Goal: Download file/media

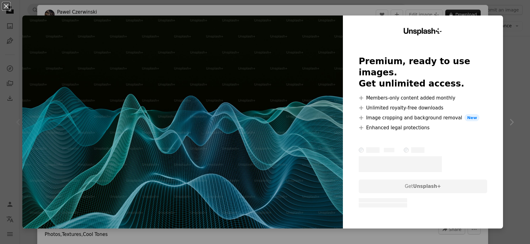
scroll to position [108, 0]
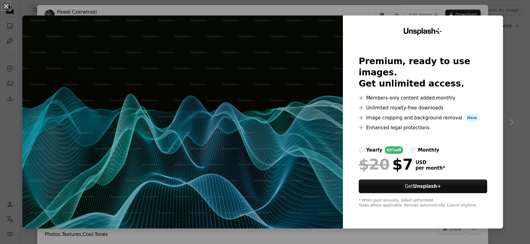
click at [46, 19] on img at bounding box center [182, 122] width 320 height 213
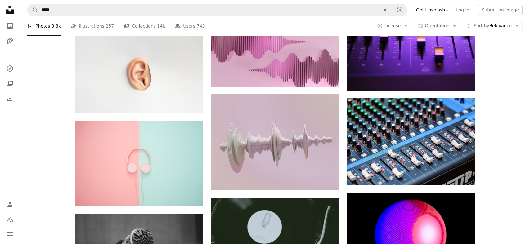
scroll to position [491, 0]
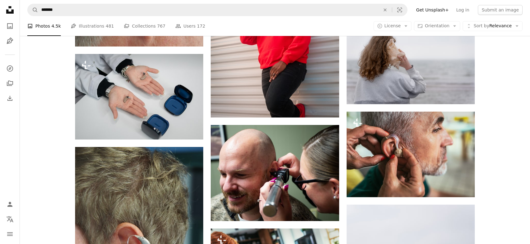
scroll to position [573, 0]
